Goal: Find specific page/section: Find specific page/section

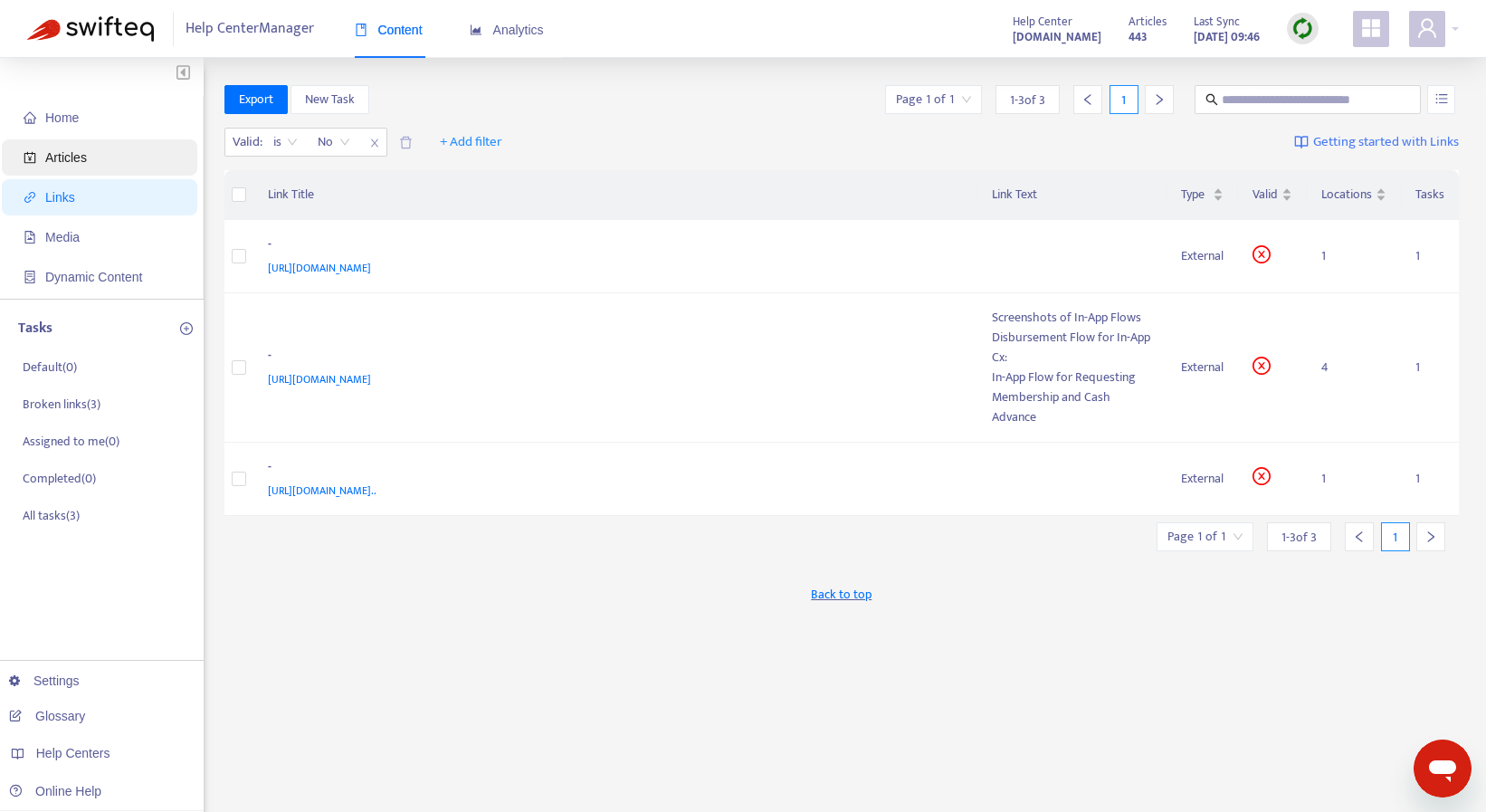
click at [65, 153] on span "Articles" at bounding box center [66, 157] width 42 height 14
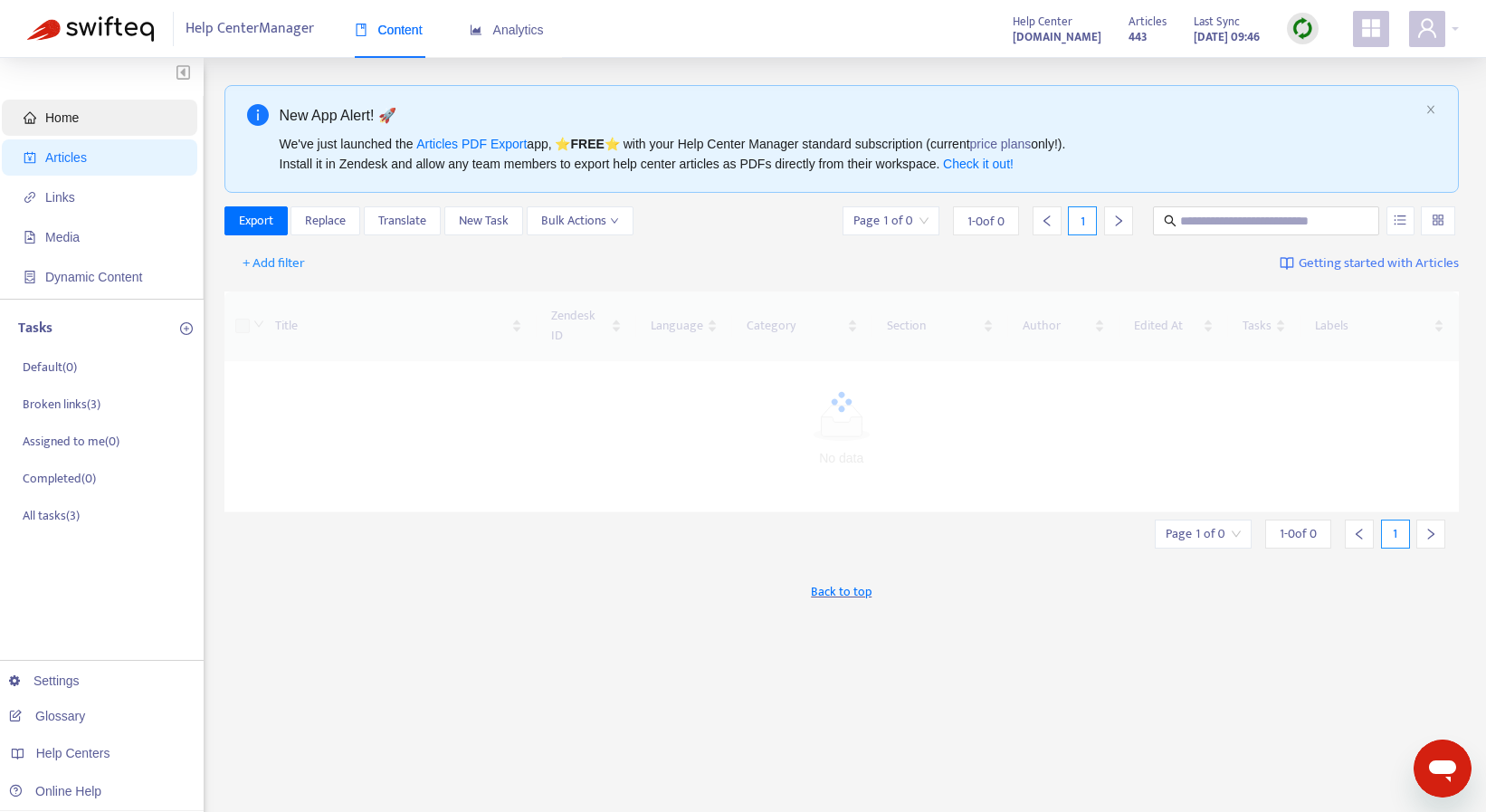
click at [63, 118] on span "Home" at bounding box center [62, 117] width 33 height 14
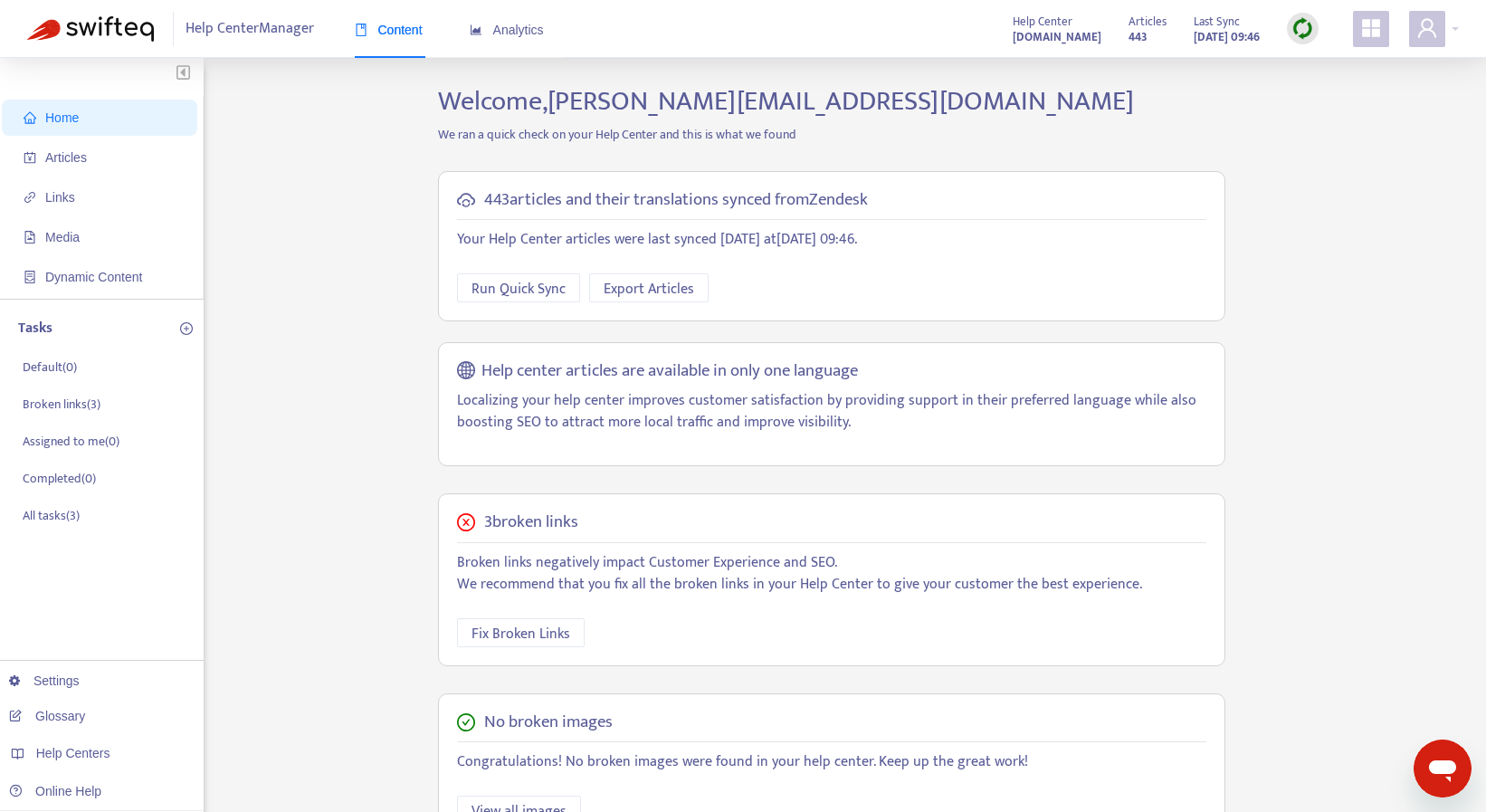
click at [566, 203] on h5 "443 articles and their translations synced from Zendesk" at bounding box center [676, 201] width 383 height 21
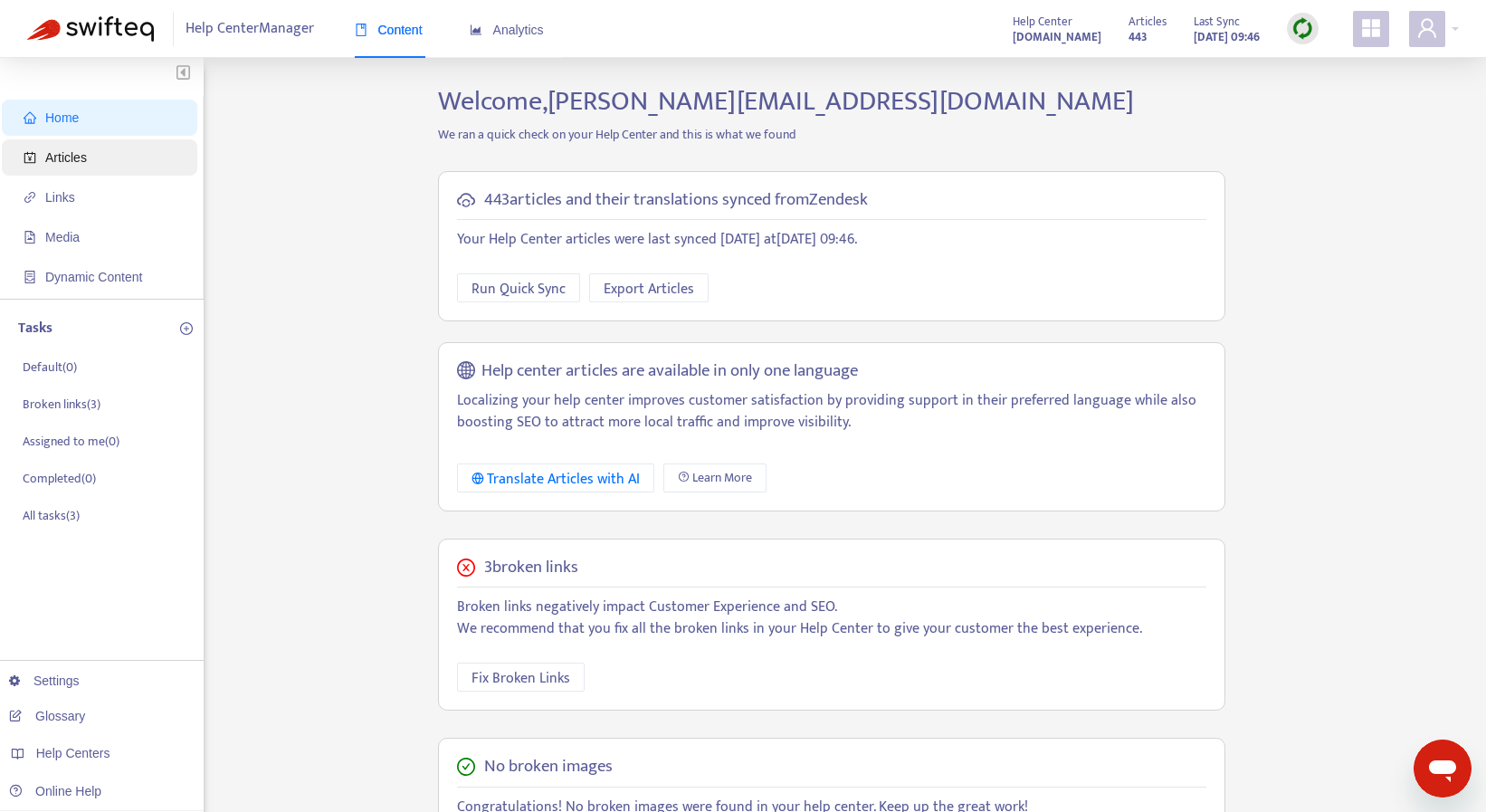
click at [76, 163] on span "Articles" at bounding box center [66, 157] width 42 height 14
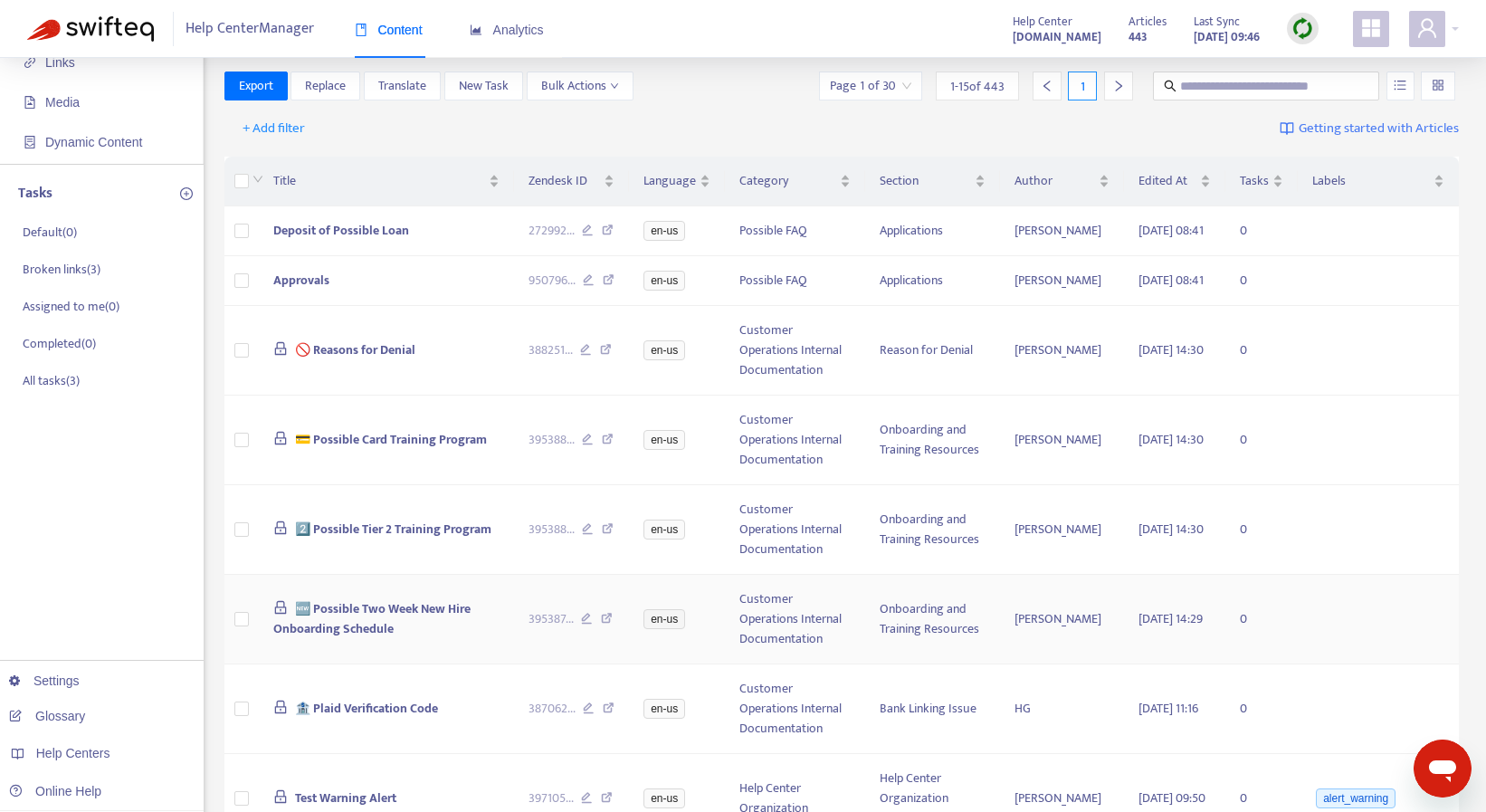
scroll to position [148, 0]
